Goal: Answer question/provide support: Share knowledge or assist other users

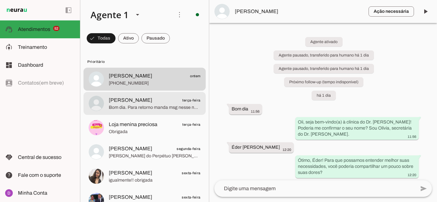
click at [144, 97] on span "[PERSON_NAME] terça-feira" at bounding box center [155, 101] width 92 height 8
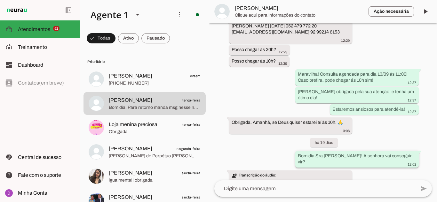
scroll to position [915, 0]
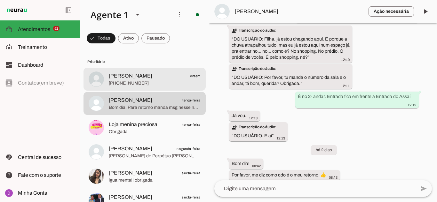
click at [125, 86] on span "[PHONE_NUMBER]" at bounding box center [155, 83] width 92 height 6
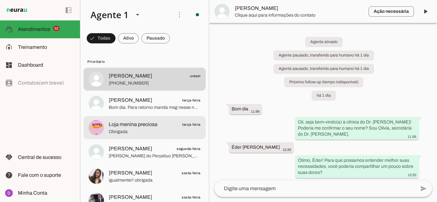
scroll to position [1005, 0]
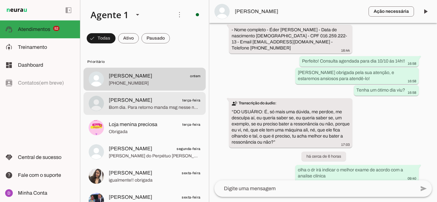
click at [141, 104] on span "[PERSON_NAME]" at bounding box center [130, 101] width 43 height 8
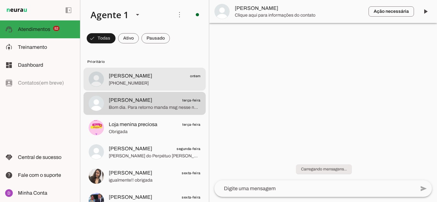
click at [140, 80] on span "[PHONE_NUMBER]" at bounding box center [155, 83] width 92 height 6
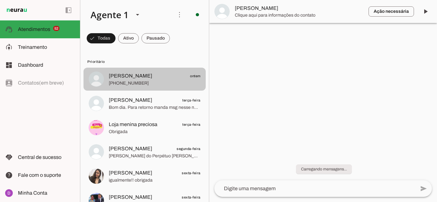
scroll to position [1005, 0]
